Goal: Information Seeking & Learning: Learn about a topic

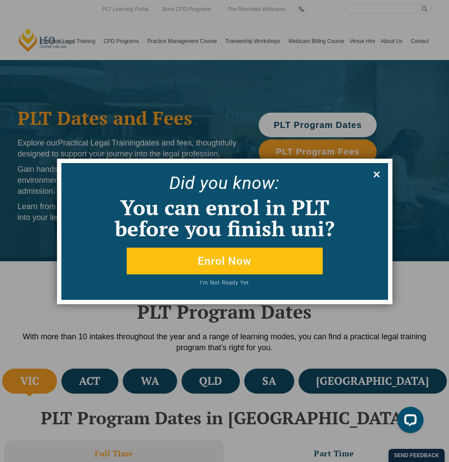
click at [379, 173] on icon at bounding box center [376, 174] width 6 height 6
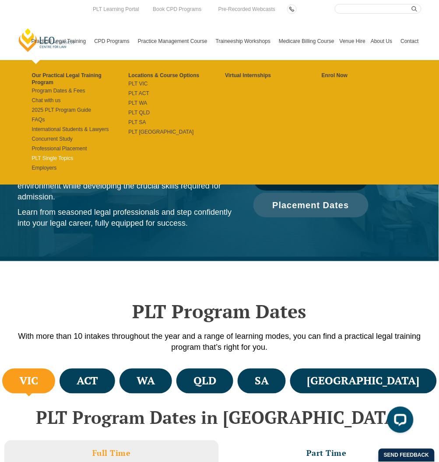
click at [60, 156] on link "PLT Single Topics" at bounding box center [80, 158] width 97 height 7
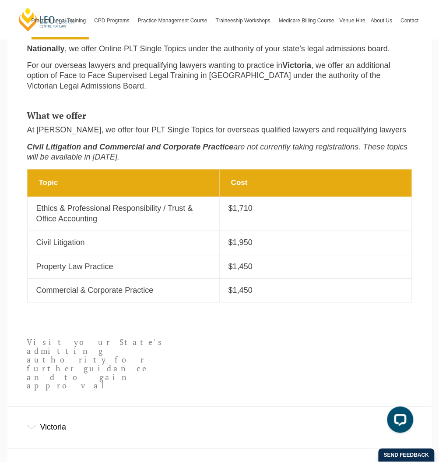
scroll to position [271, 0]
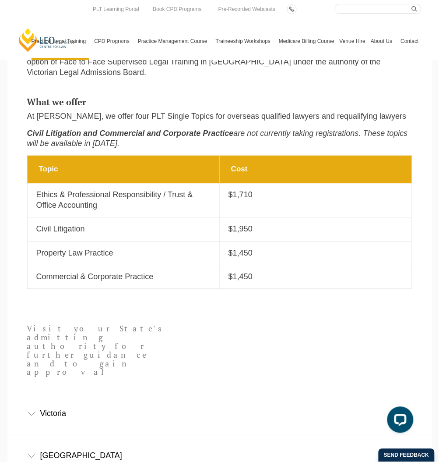
click at [269, 289] on td "Cost $1,450" at bounding box center [316, 278] width 193 height 24
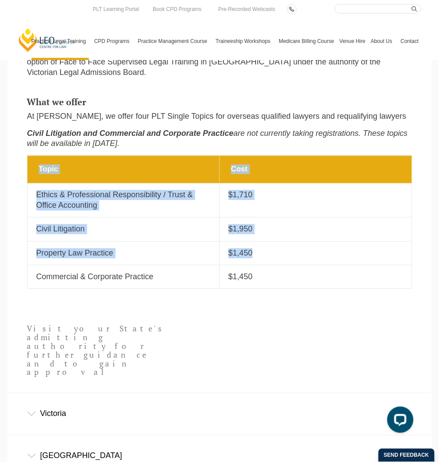
drag, startPoint x: 287, startPoint y: 265, endPoint x: 37, endPoint y: 166, distance: 269.5
click at [37, 166] on tbody "Topic Cost Topic Ethics & Professional Responsibility / Trust & Office Accounti…" at bounding box center [219, 222] width 385 height 133
copy tbody "Topic Cost Topic Ethics & Professional Responsibility / Trust & Office Accounti…"
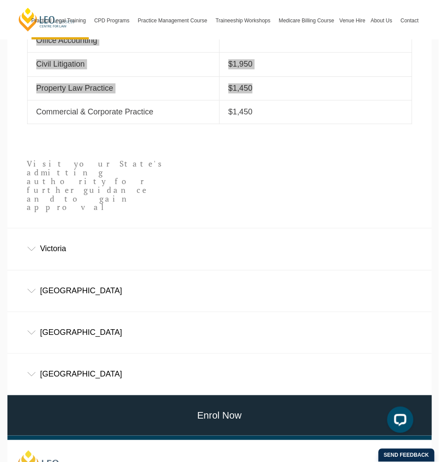
scroll to position [506, 0]
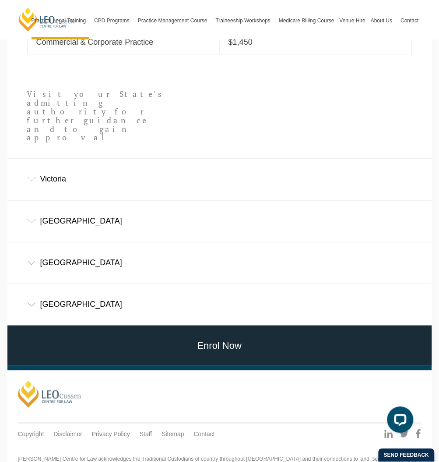
click at [7, 366] on footer "Leo Cussen Quick Links About Us Our Graduate Alumni Continuing Professional Dev…" at bounding box center [219, 433] width 425 height 135
click at [53, 326] on link "Enrol Now" at bounding box center [219, 346] width 429 height 41
